Goal: Information Seeking & Learning: Find specific fact

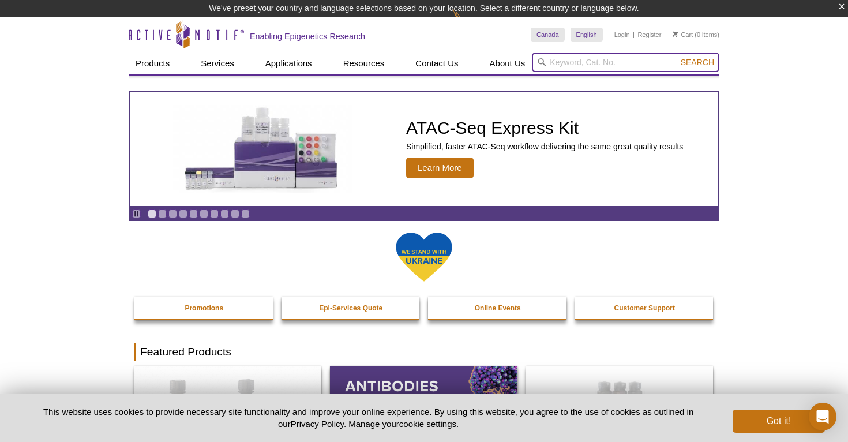
click at [620, 65] on input "search" at bounding box center [626, 63] width 188 height 20
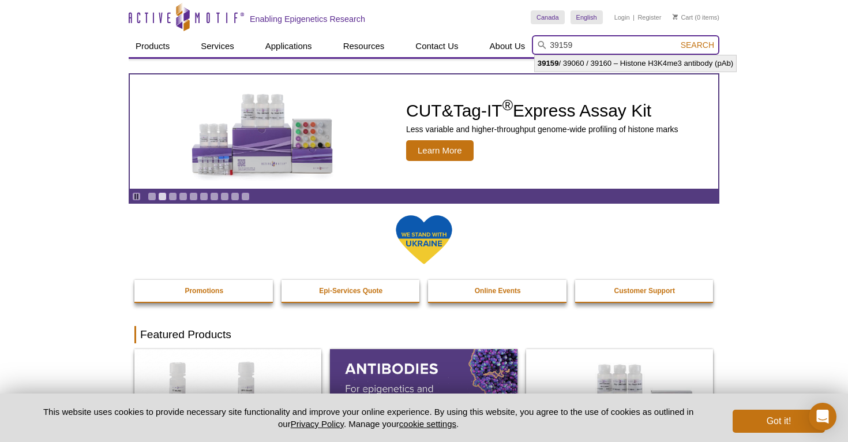
type input "39159 / 39060 / 39160 – Histone H3K4me3 antibody (pAb)"
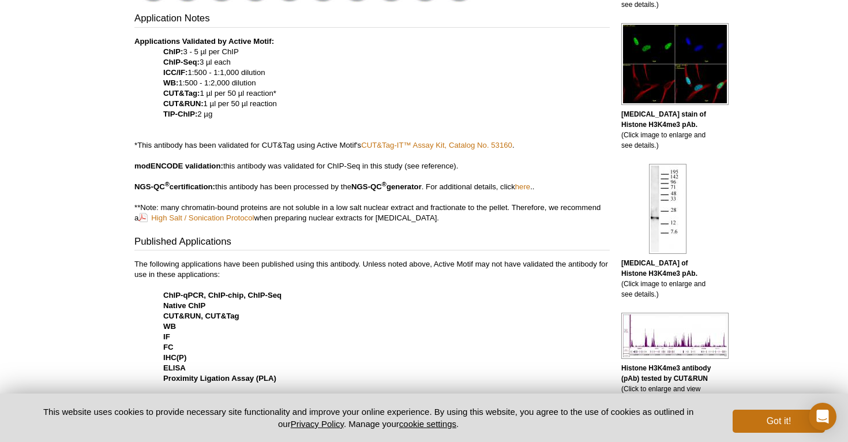
scroll to position [405, 0]
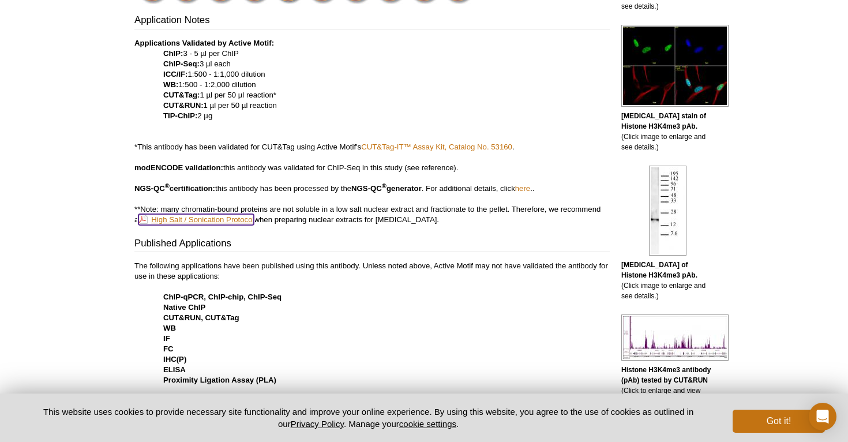
click at [219, 221] on link "High Salt / Sonication Protocol" at bounding box center [196, 219] width 115 height 11
